Goal: Find specific page/section

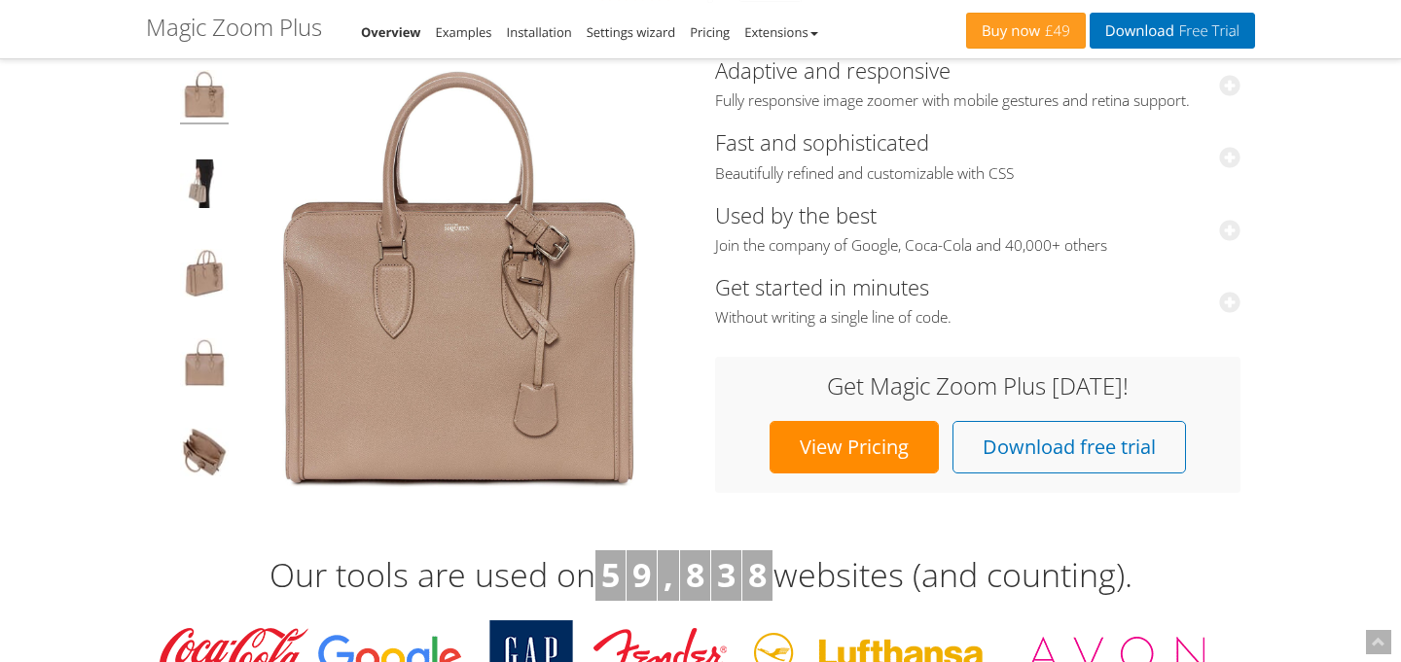
scroll to position [240, 0]
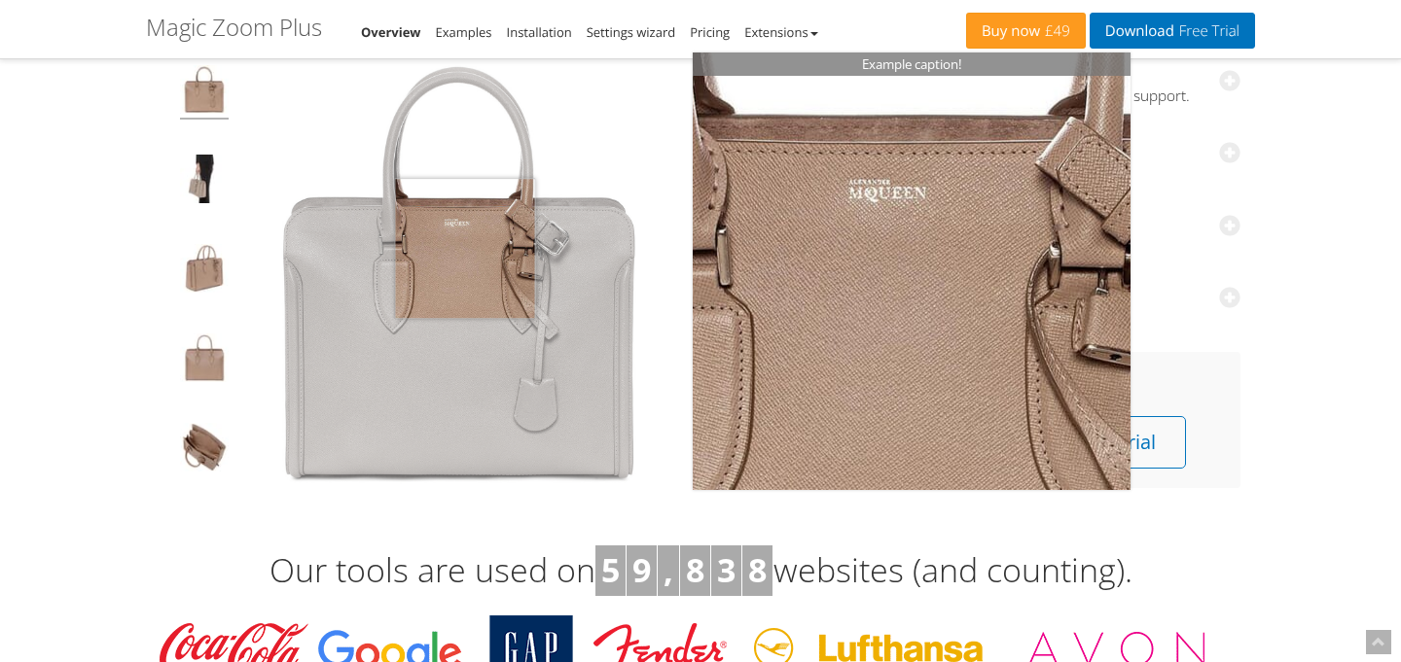
click at [465, 248] on img at bounding box center [459, 273] width 438 height 438
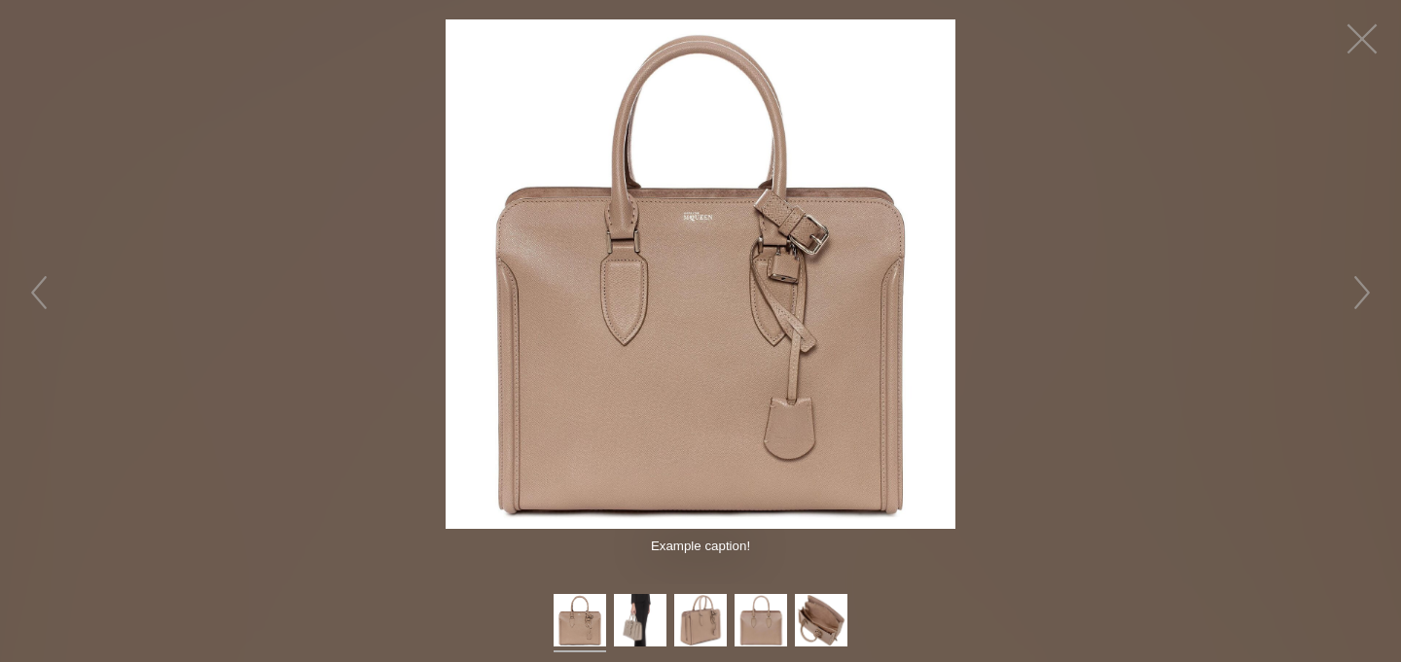
click at [626, 226] on img at bounding box center [701, 274] width 510 height 510
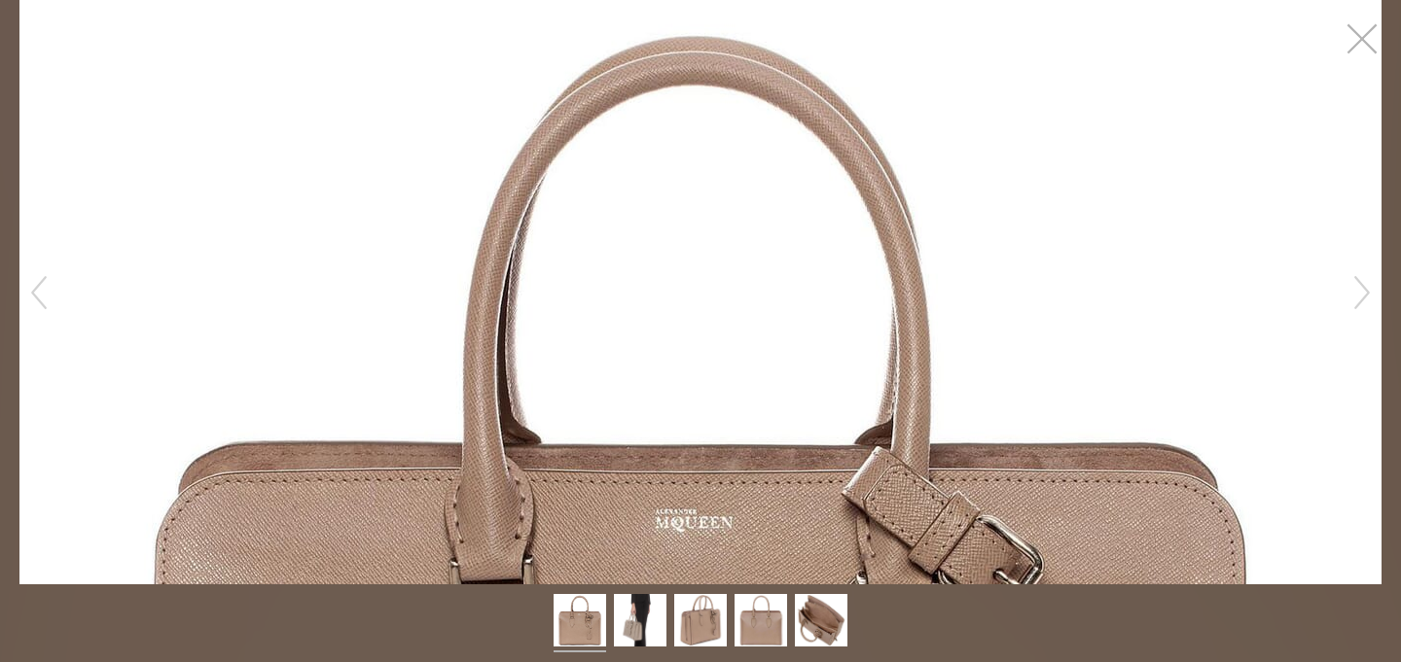
click at [1367, 43] on button "button" at bounding box center [1362, 39] width 58 height 58
